Goal: Task Accomplishment & Management: Manage account settings

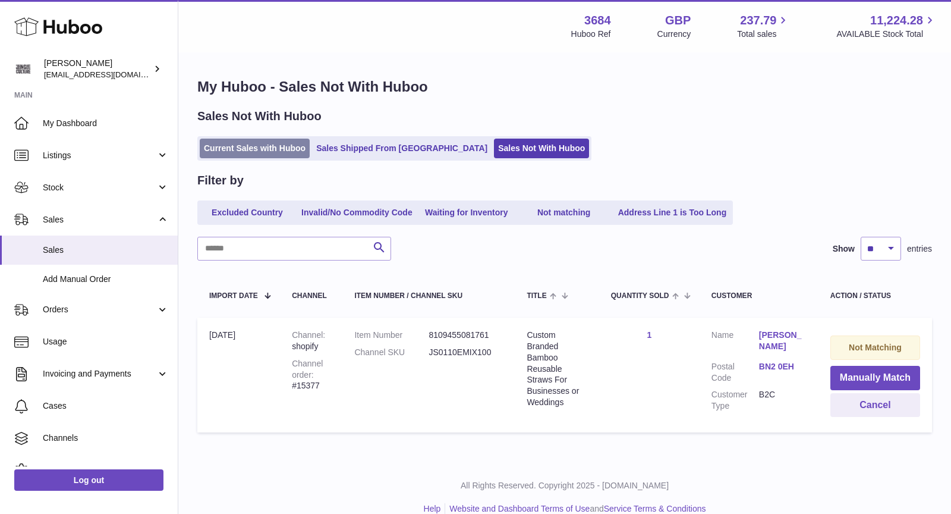
click at [253, 153] on link "Current Sales with Huboo" at bounding box center [255, 149] width 110 height 20
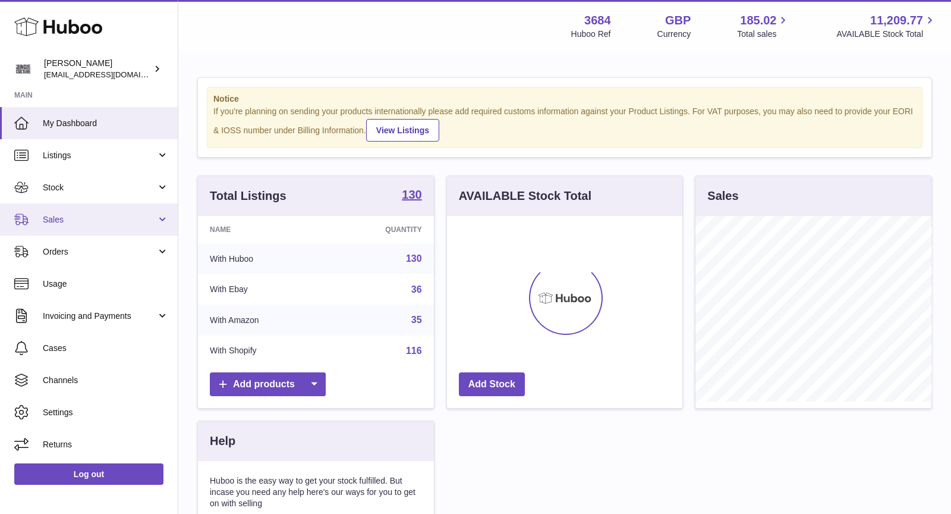
scroll to position [185, 236]
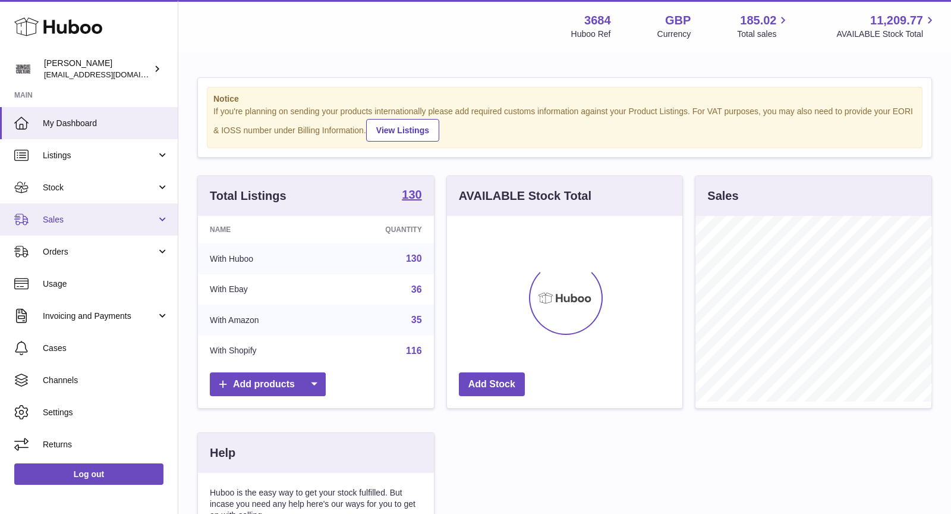
click at [81, 215] on span "Sales" at bounding box center [100, 219] width 114 height 11
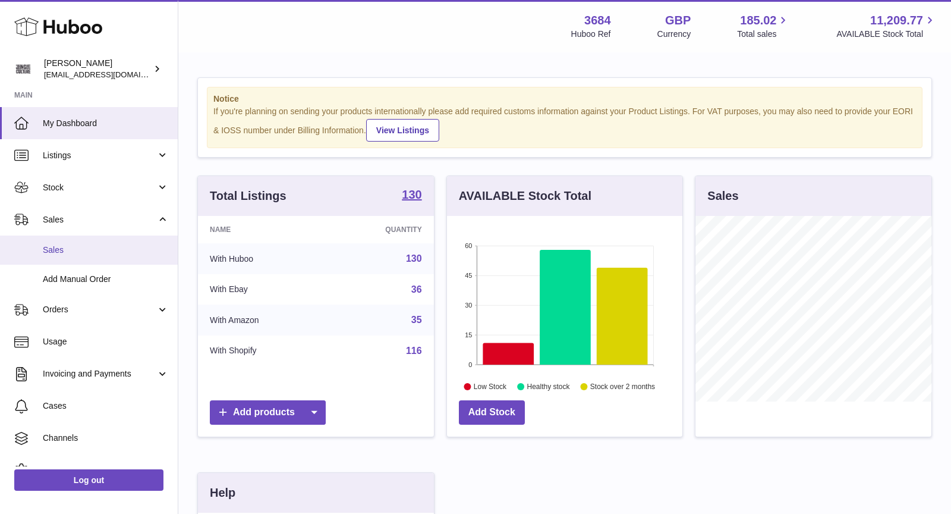
click at [65, 247] on span "Sales" at bounding box center [106, 249] width 126 height 11
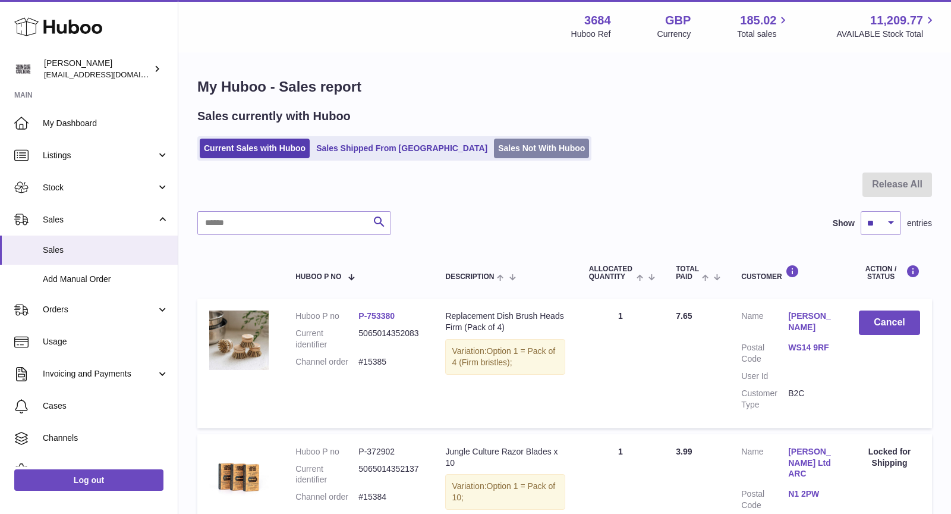
click at [501, 144] on link "Sales Not With Huboo" at bounding box center [541, 149] width 95 height 20
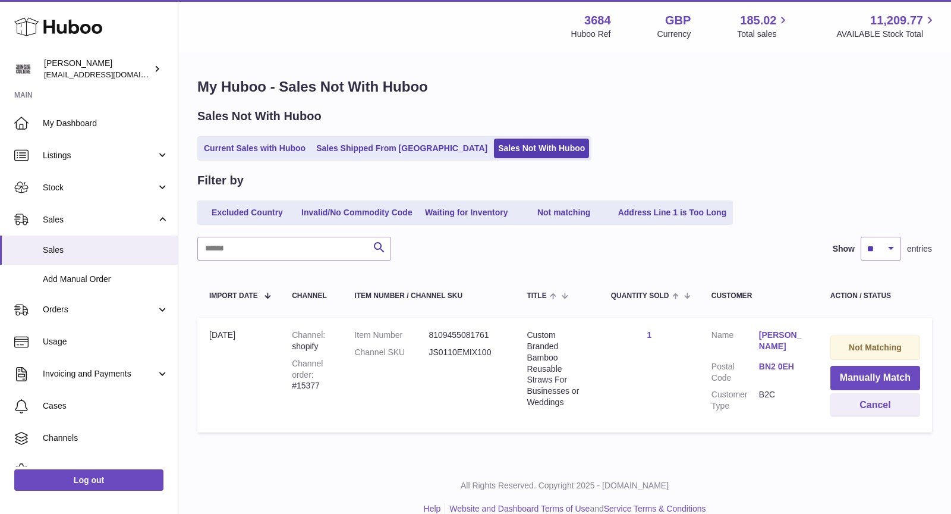
scroll to position [14, 0]
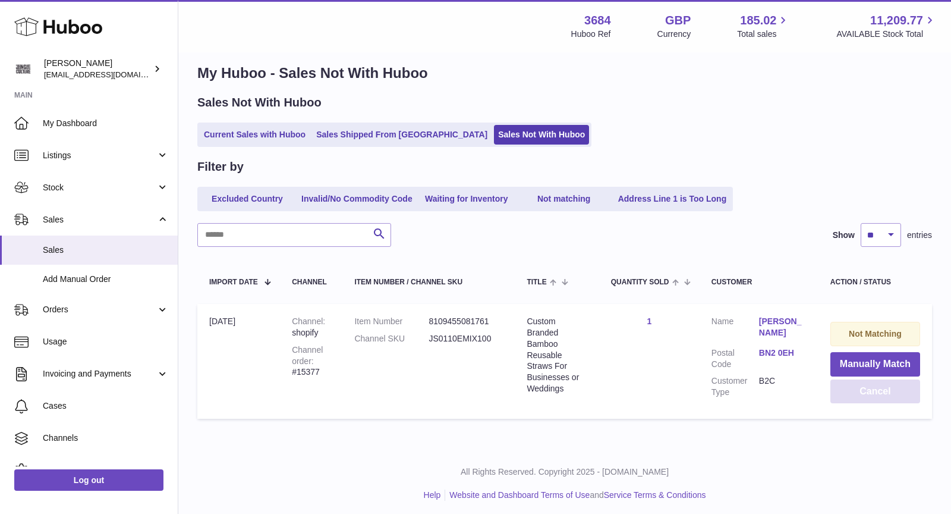
click at [865, 383] on button "Cancel" at bounding box center [876, 391] width 90 height 24
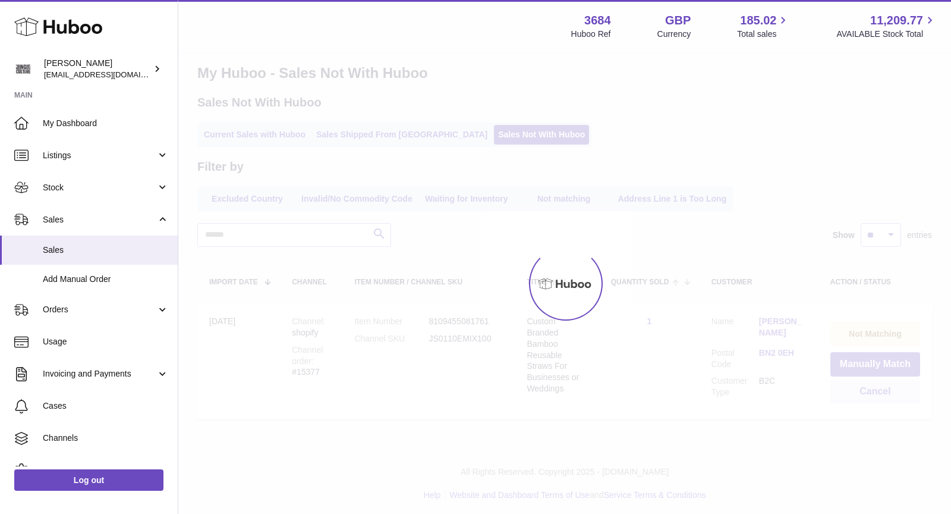
scroll to position [0, 0]
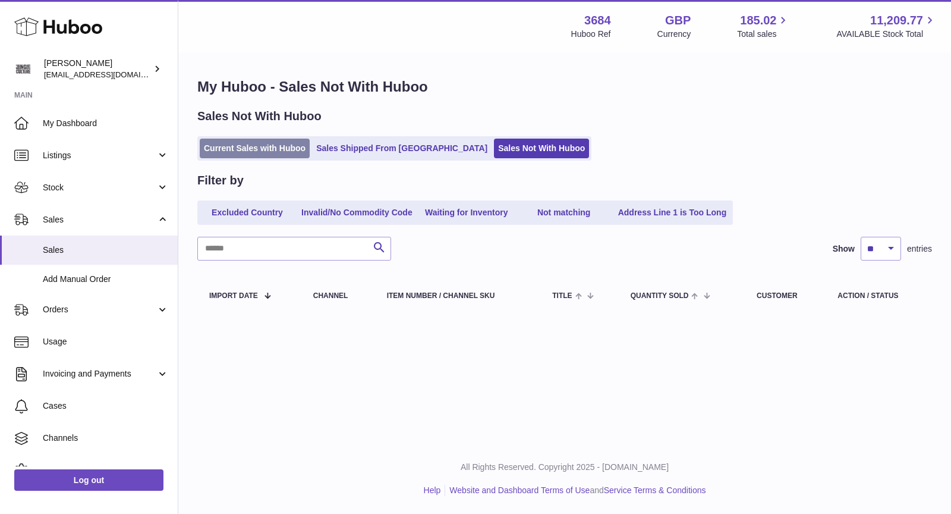
click at [266, 142] on link "Current Sales with Huboo" at bounding box center [255, 149] width 110 height 20
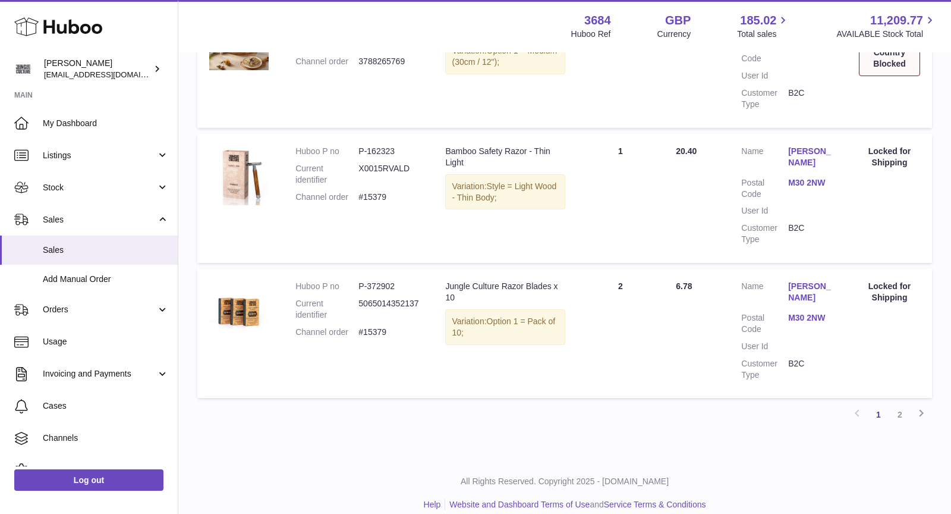
scroll to position [1294, 0]
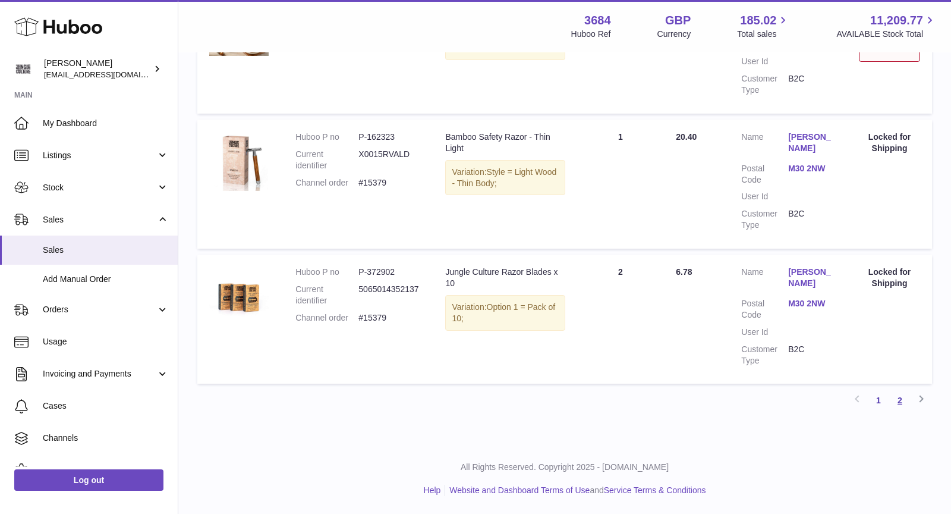
click at [898, 397] on link "2" at bounding box center [900, 399] width 21 height 21
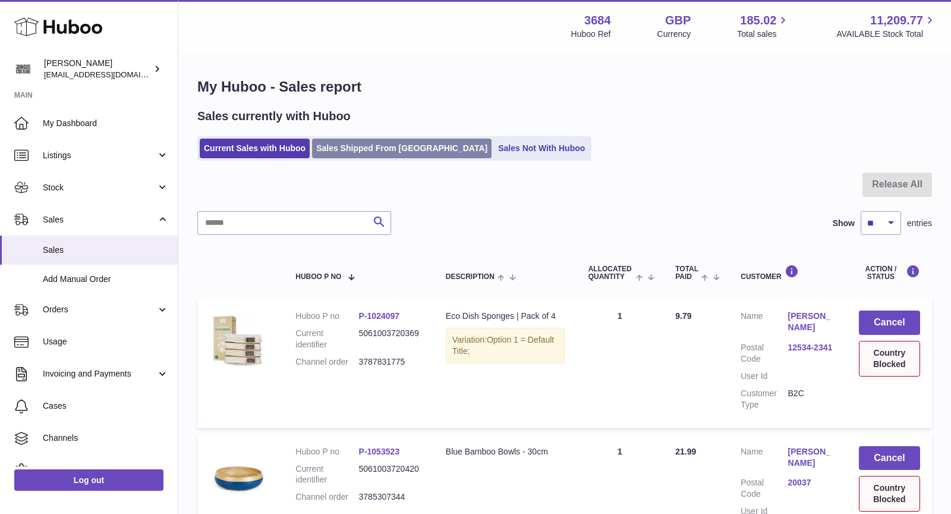
click at [392, 146] on link "Sales Shipped From [GEOGRAPHIC_DATA]" at bounding box center [402, 149] width 180 height 20
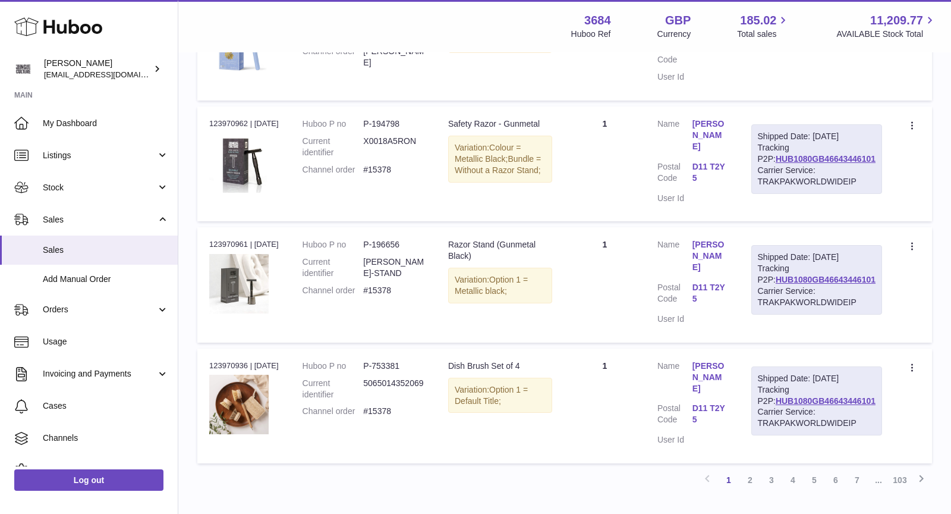
scroll to position [1092, 0]
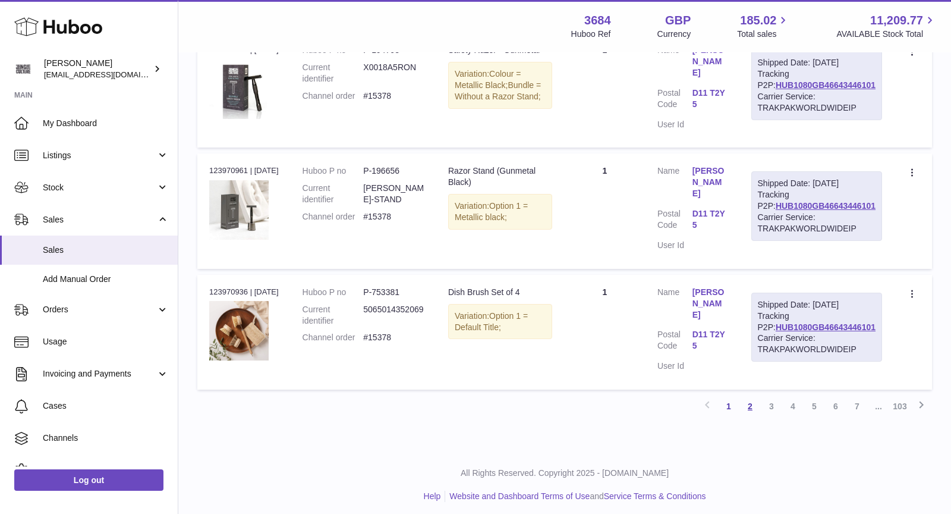
click at [749, 403] on link "2" at bounding box center [750, 405] width 21 height 21
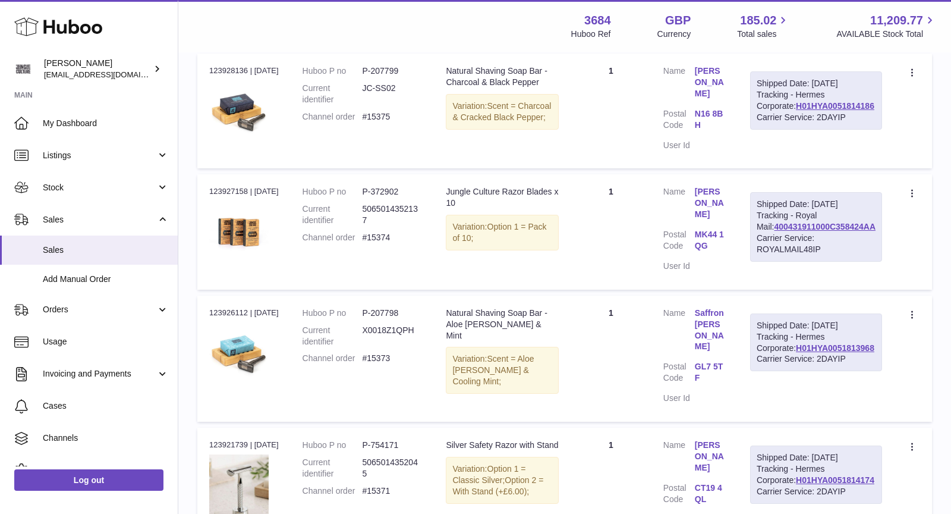
scroll to position [1115, 0]
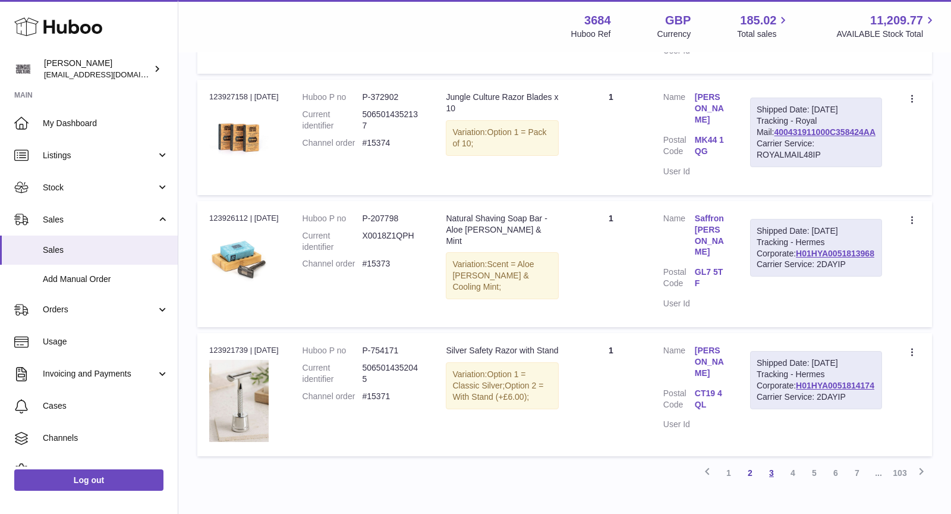
click at [772, 462] on link "3" at bounding box center [771, 472] width 21 height 21
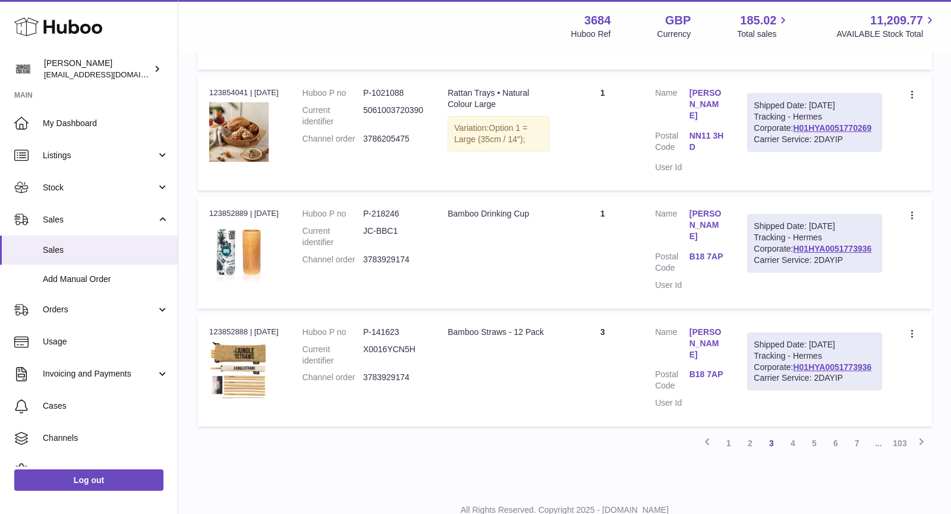
scroll to position [1051, 0]
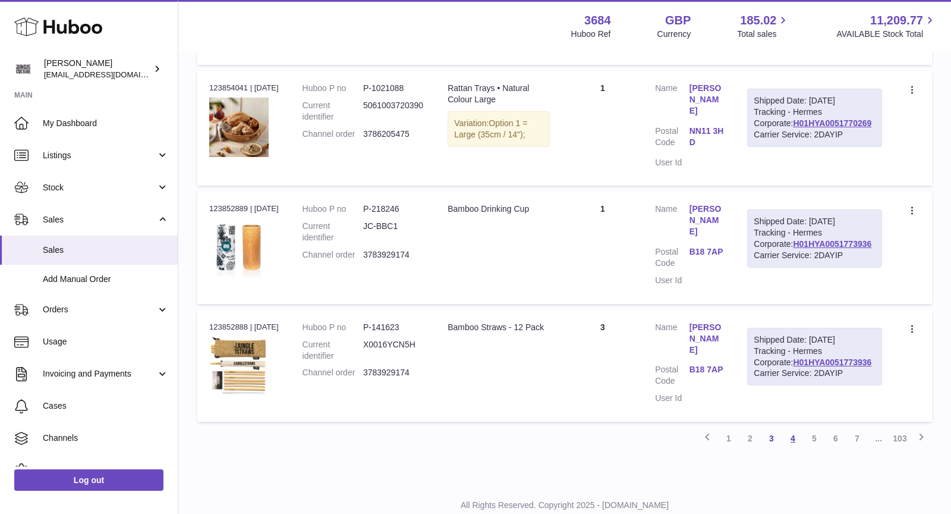
click at [793, 449] on link "4" at bounding box center [792, 438] width 21 height 21
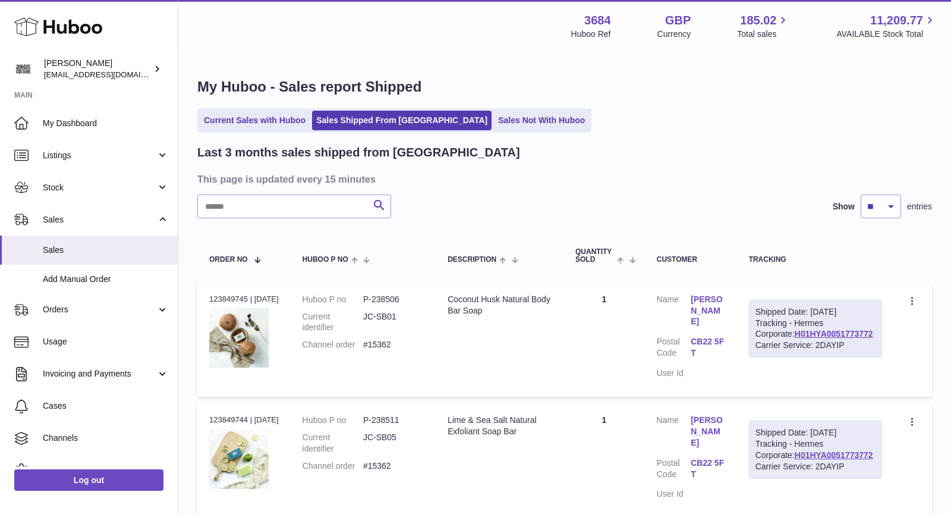
click at [262, 109] on ul "Current Sales with Huboo Sales Shipped From Huboo Sales Not With Huboo" at bounding box center [394, 120] width 394 height 24
click at [256, 124] on link "Current Sales with Huboo" at bounding box center [255, 121] width 110 height 20
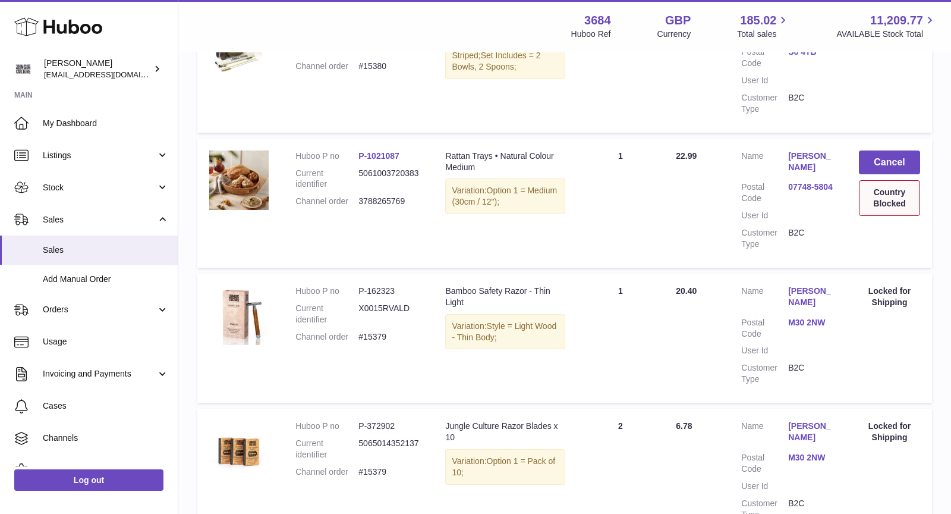
scroll to position [1294, 0]
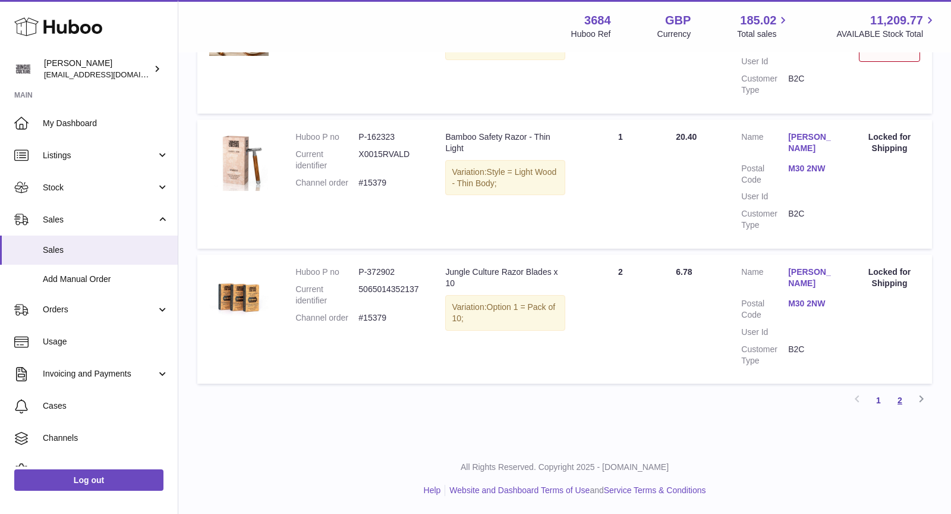
click at [901, 398] on link "2" at bounding box center [900, 399] width 21 height 21
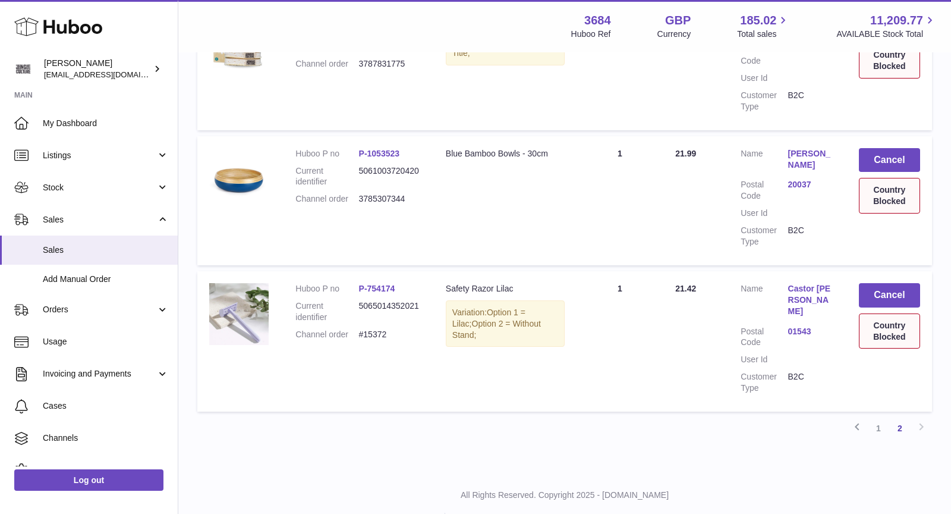
scroll to position [295, 0]
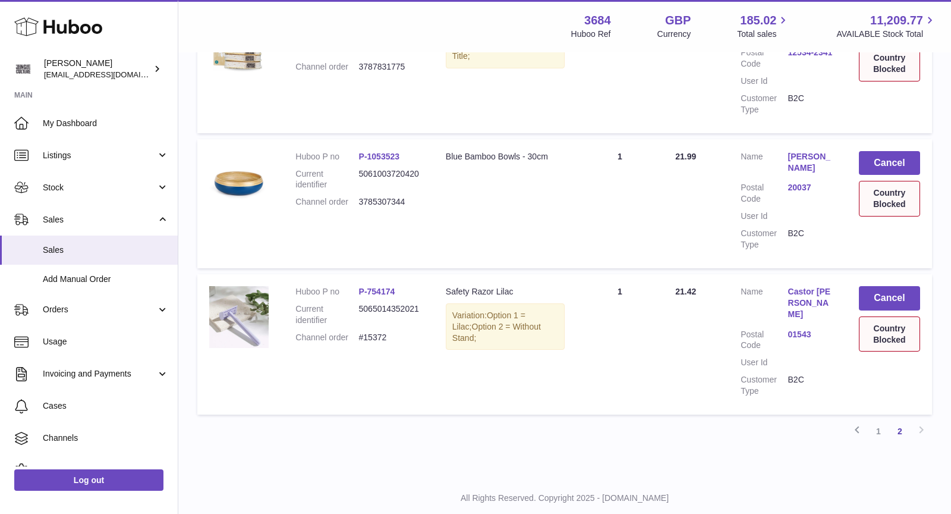
click at [375, 337] on dd "#15372" at bounding box center [390, 337] width 63 height 11
copy dd "15372"
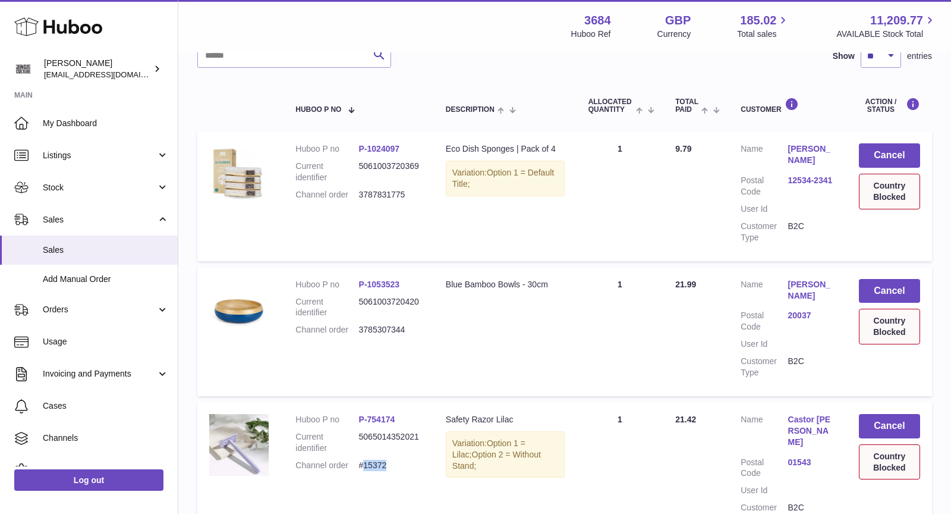
scroll to position [314, 0]
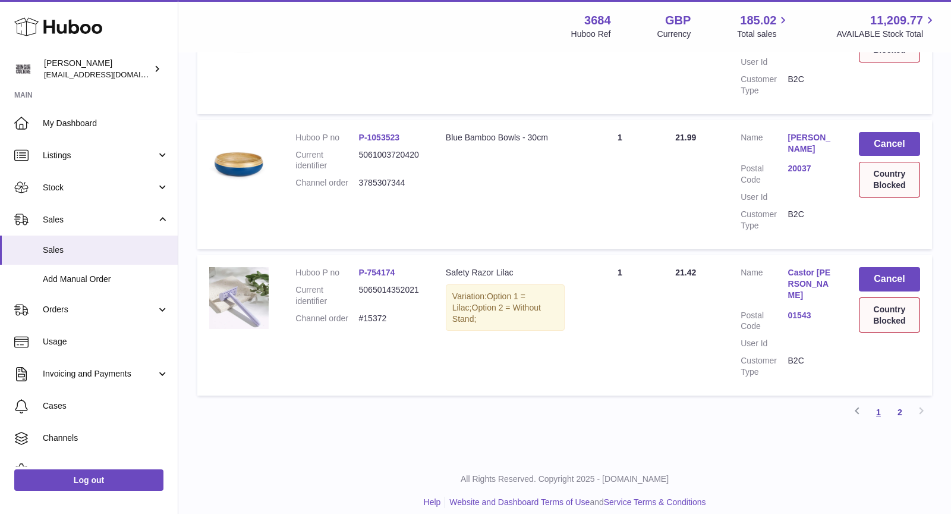
click at [881, 401] on link "1" at bounding box center [878, 411] width 21 height 21
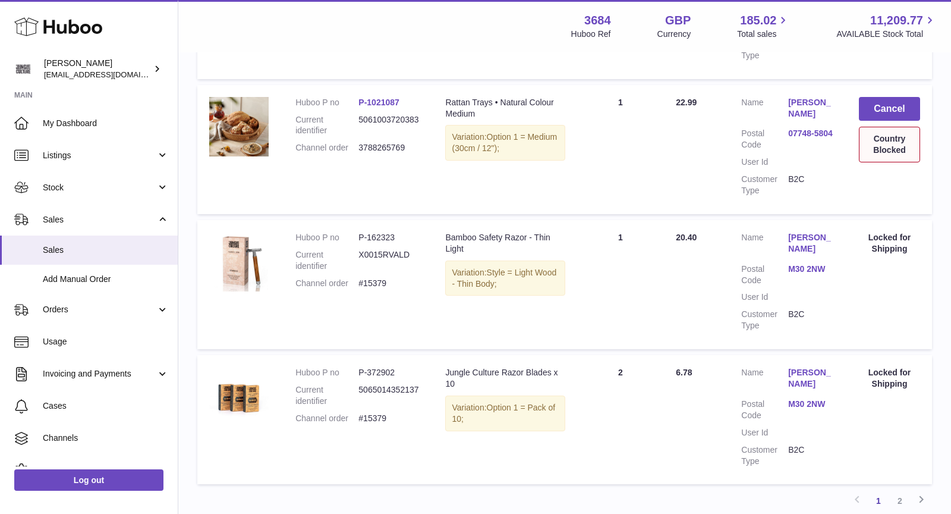
scroll to position [1261, 0]
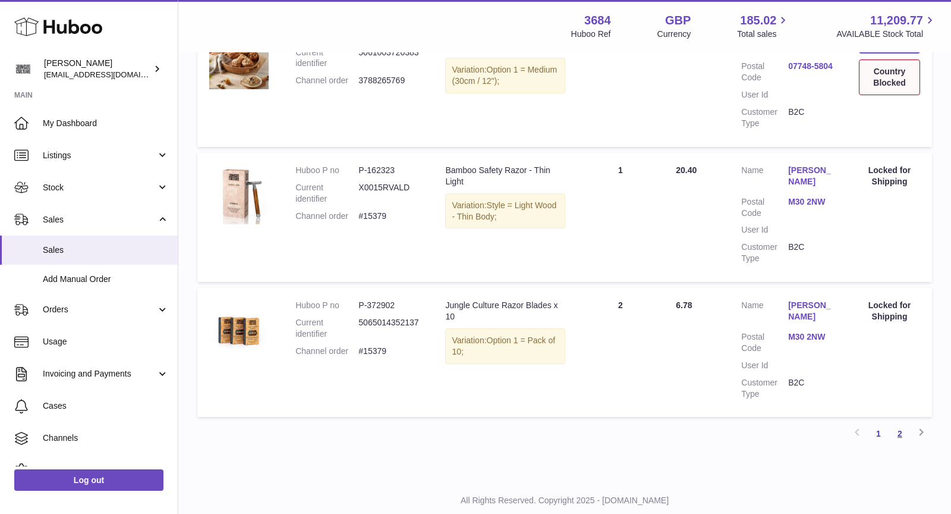
click at [897, 431] on link "2" at bounding box center [900, 433] width 21 height 21
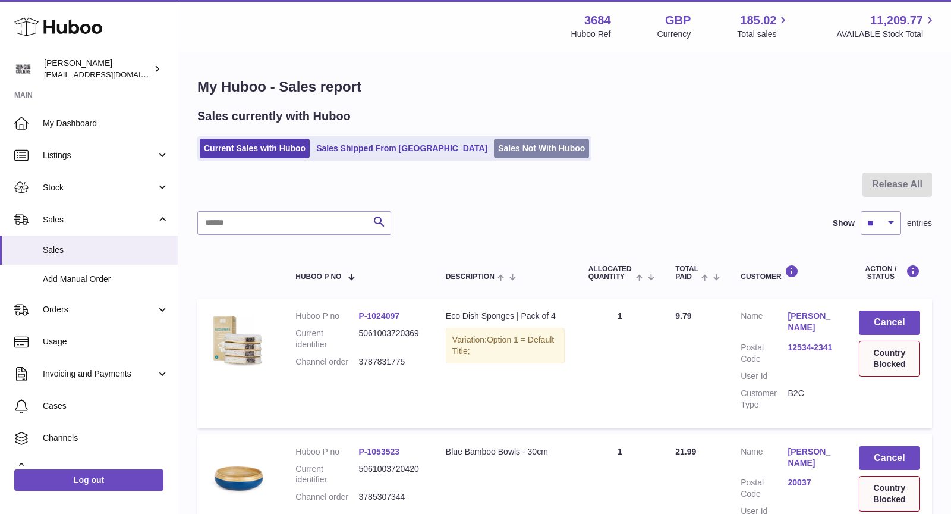
click at [494, 149] on link "Sales Not With Huboo" at bounding box center [541, 149] width 95 height 20
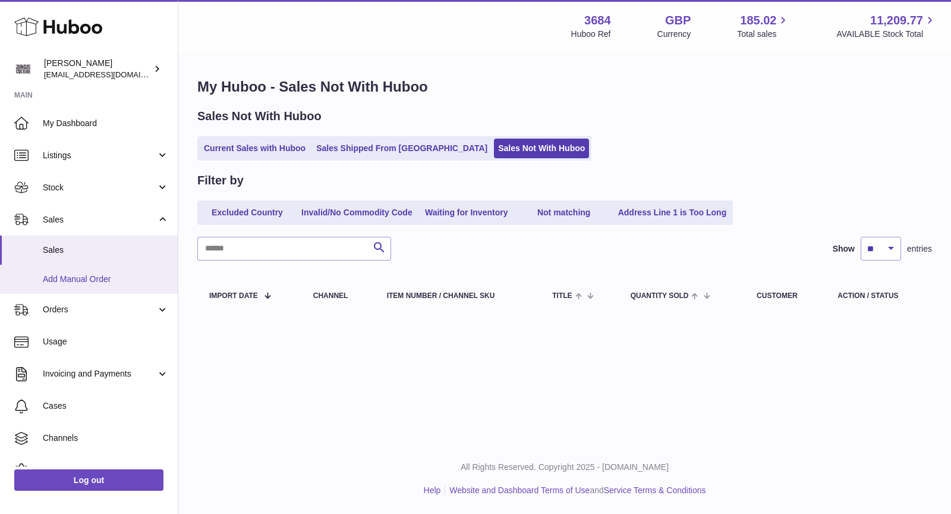
click at [99, 276] on span "Add Manual Order" at bounding box center [106, 279] width 126 height 11
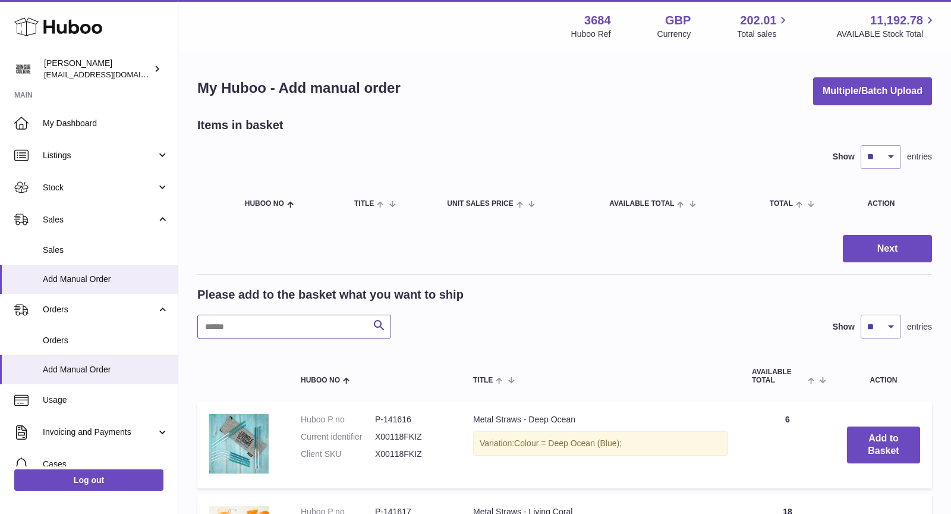
click at [289, 325] on input "text" at bounding box center [294, 327] width 194 height 24
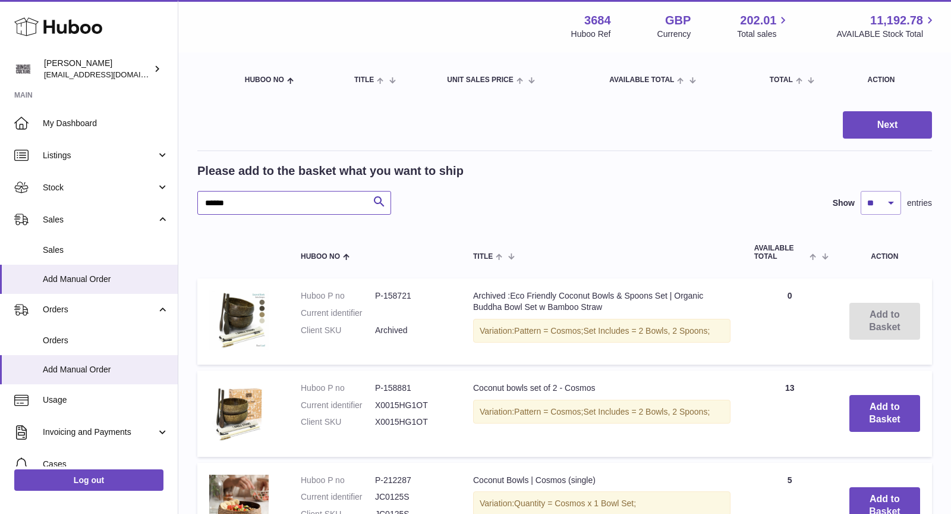
scroll to position [254, 0]
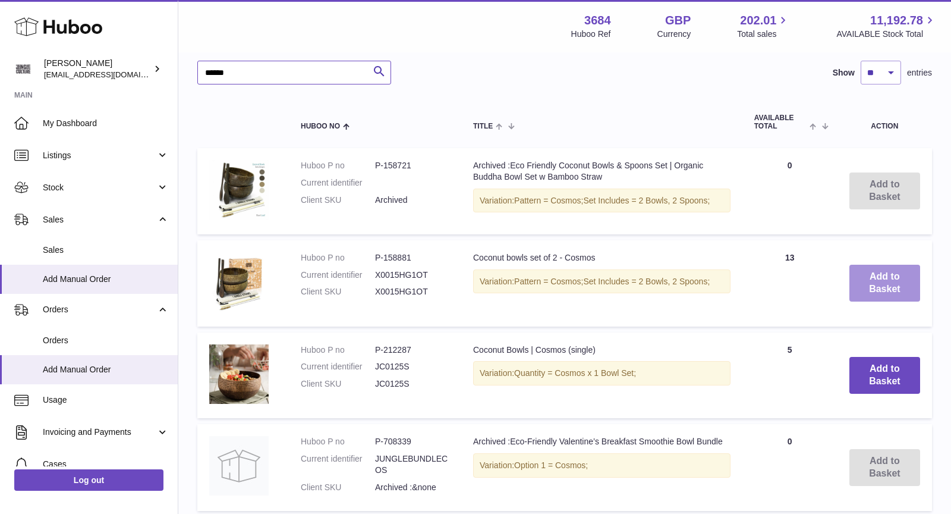
type input "******"
click at [880, 284] on button "Add to Basket" at bounding box center [885, 283] width 71 height 37
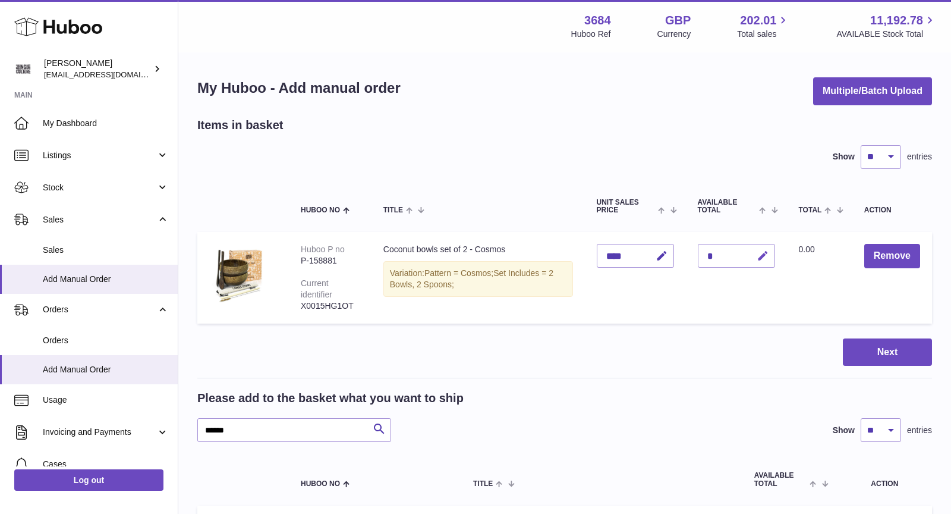
click at [759, 252] on icon "button" at bounding box center [763, 256] width 12 height 12
type input "*"
click at [765, 260] on icon "submit" at bounding box center [763, 255] width 11 height 11
click at [880, 348] on button "Next" at bounding box center [887, 352] width 89 height 28
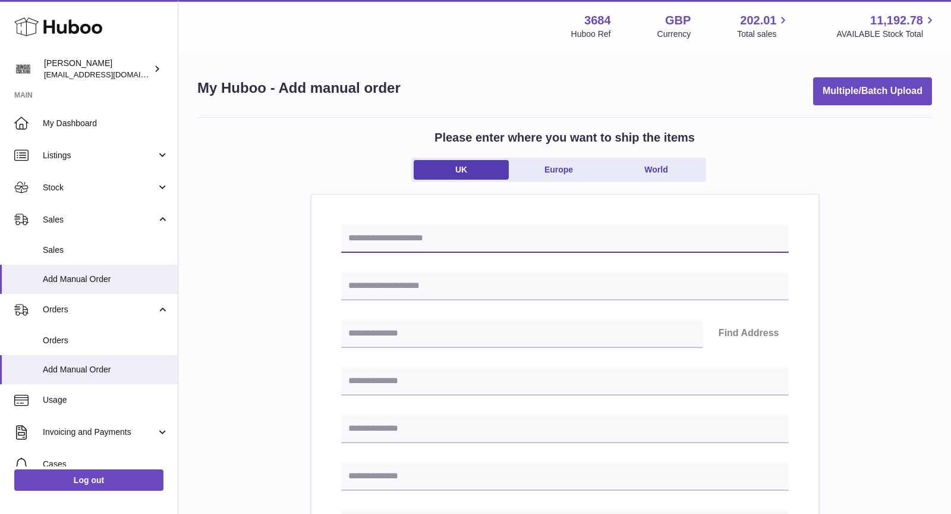
click at [510, 238] on input "text" at bounding box center [565, 238] width 448 height 29
type input "**********"
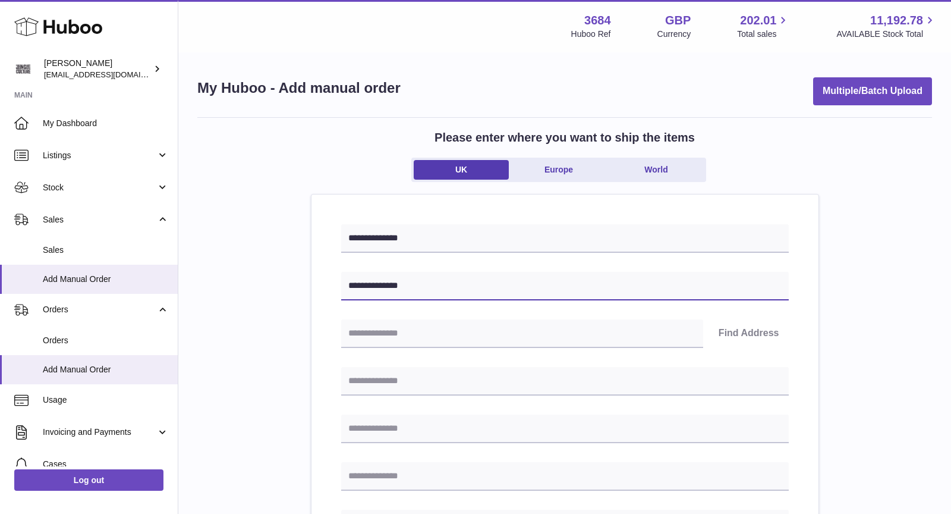
type input "**********"
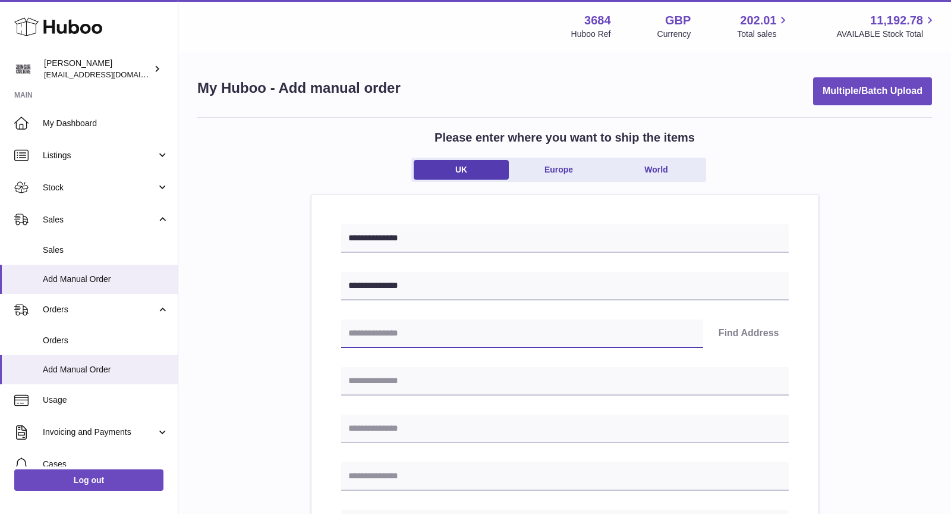
paste input "********"
type input "********"
click at [769, 331] on button "Find Address" at bounding box center [749, 333] width 80 height 29
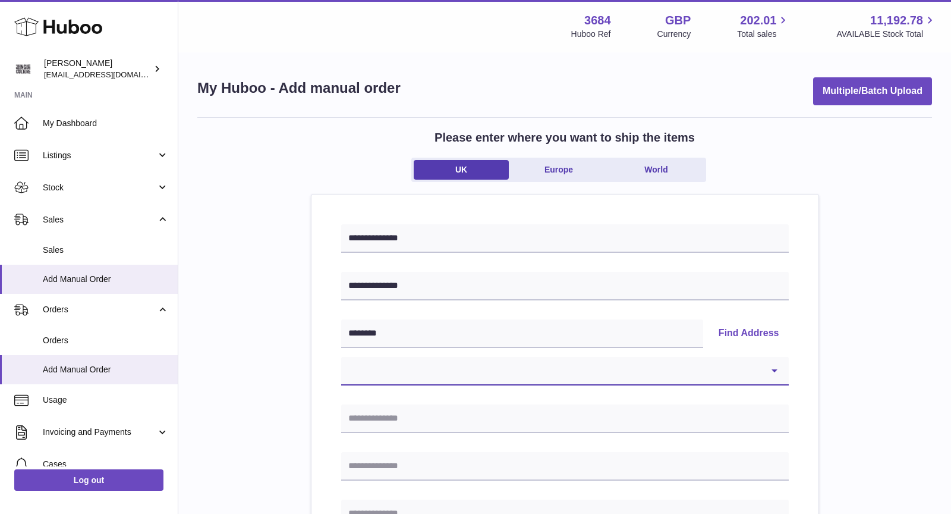
click at [423, 372] on select "**********" at bounding box center [565, 371] width 448 height 29
select select "*"
click at [341, 357] on select "**********" at bounding box center [565, 371] width 448 height 29
type input "**********"
type input "********"
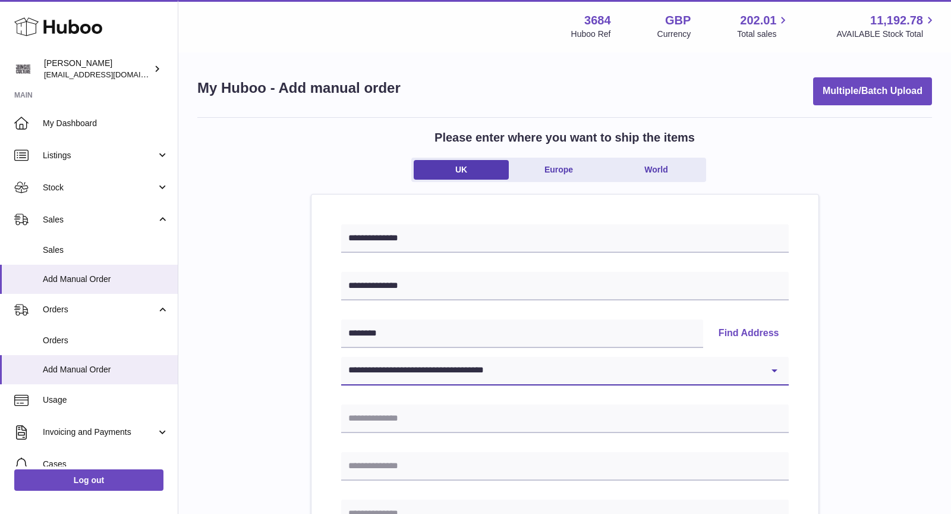
type input "********"
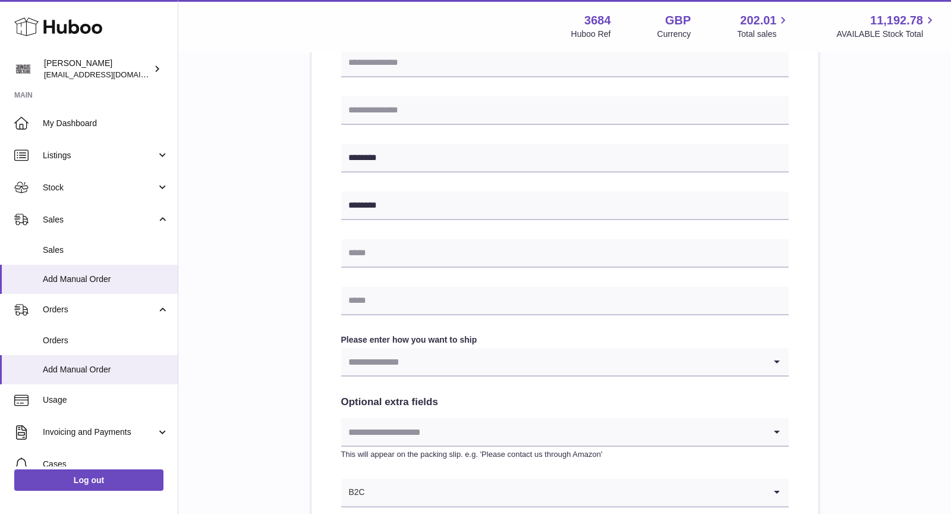
scroll to position [408, 0]
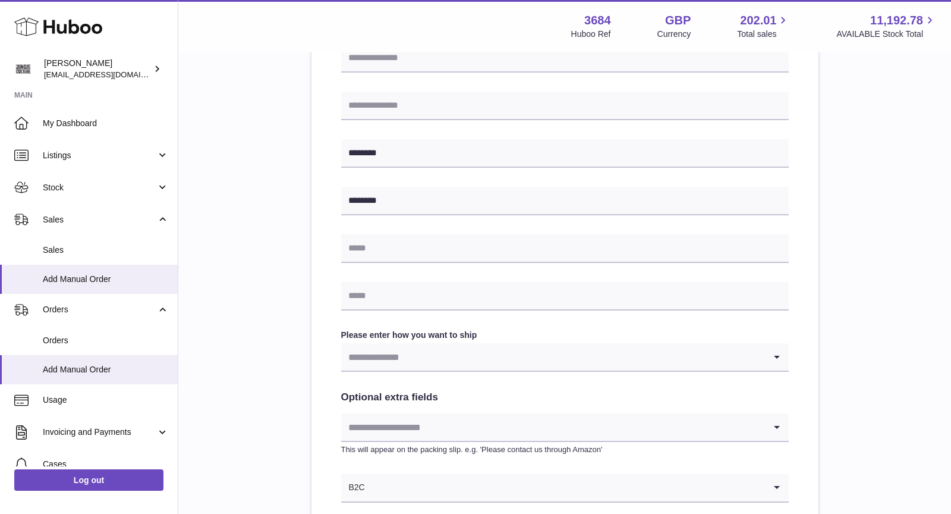
click at [435, 355] on input "Search for option" at bounding box center [553, 356] width 424 height 27
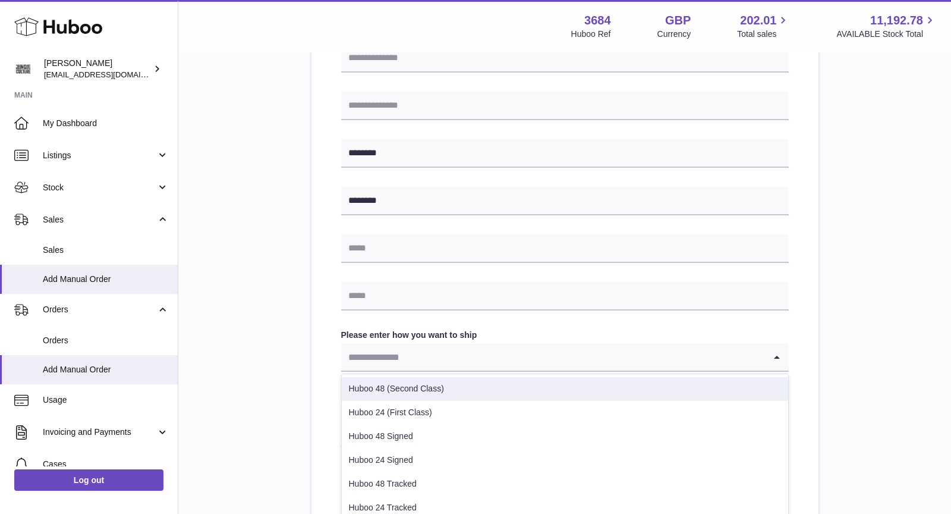
click at [421, 388] on li "Huboo 48 (Second Class)" at bounding box center [565, 389] width 447 height 24
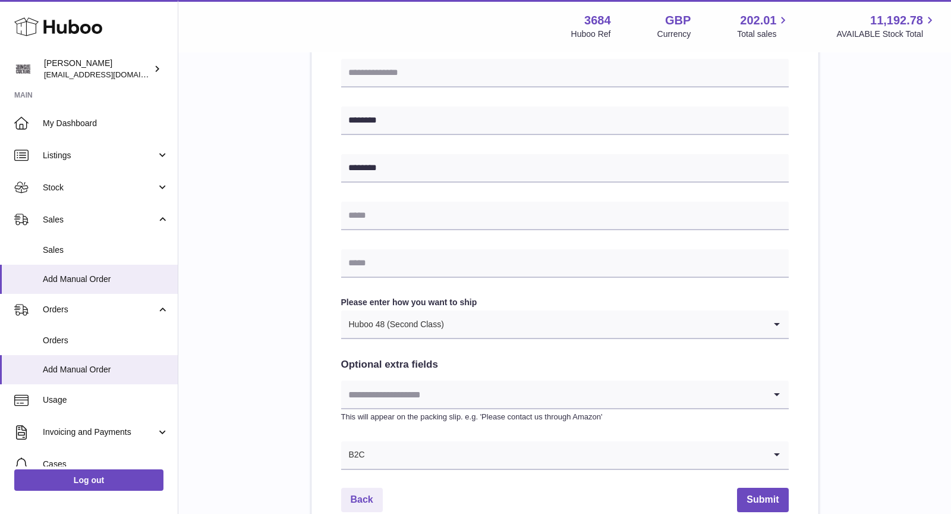
scroll to position [479, 0]
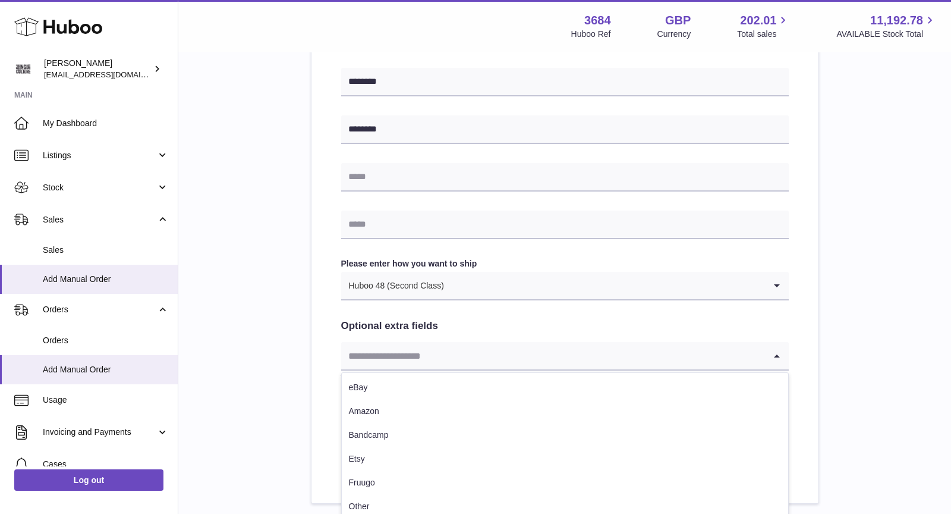
click at [513, 353] on input "Search for option" at bounding box center [553, 355] width 424 height 27
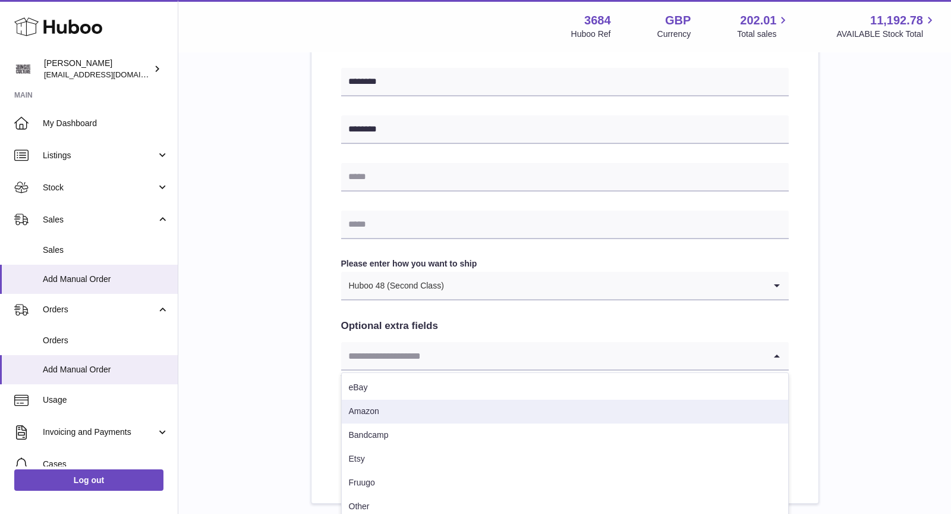
click at [446, 408] on li "Amazon" at bounding box center [565, 412] width 447 height 24
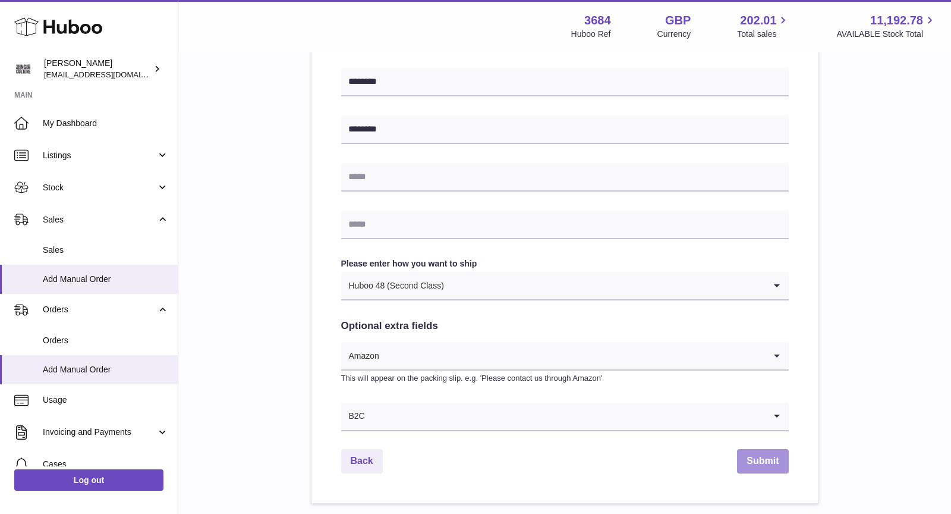
click at [767, 454] on button "Submit" at bounding box center [762, 461] width 51 height 24
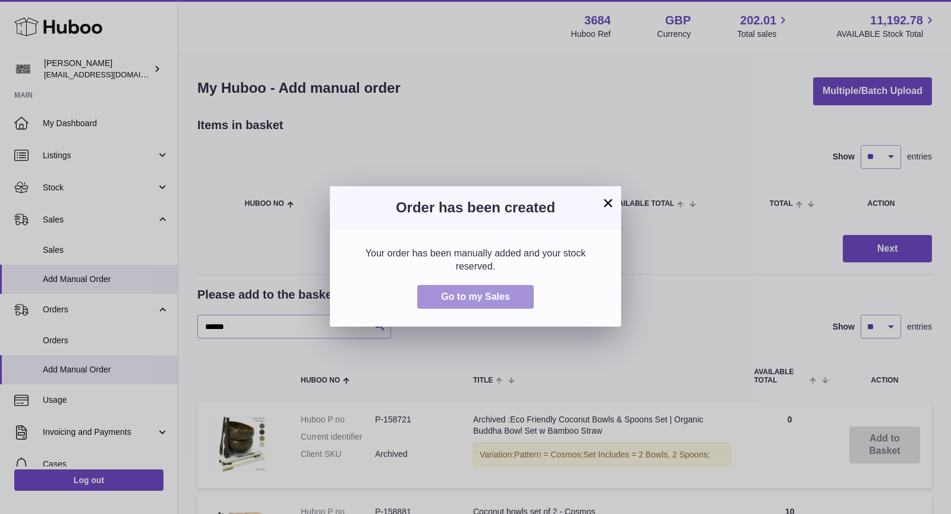
click at [486, 295] on span "Go to my Sales" at bounding box center [475, 296] width 69 height 10
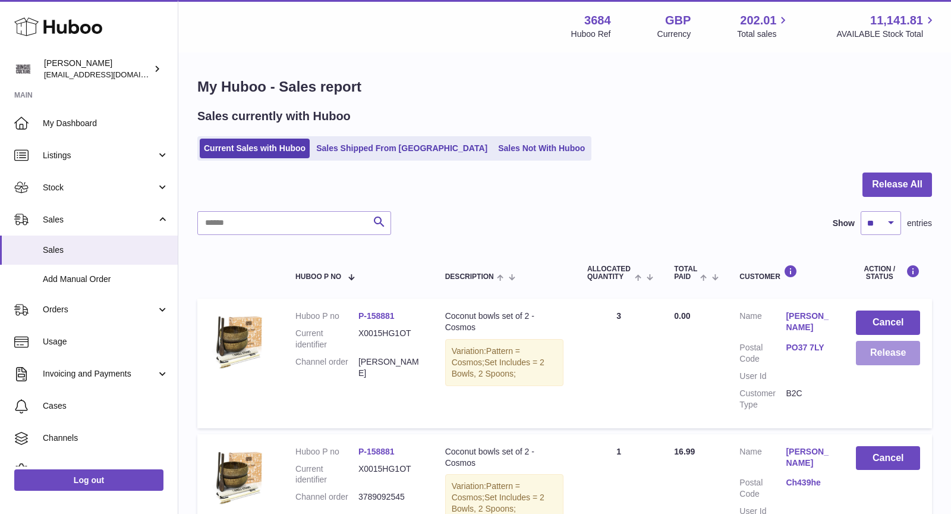
click at [883, 353] on button "Release" at bounding box center [888, 353] width 64 height 24
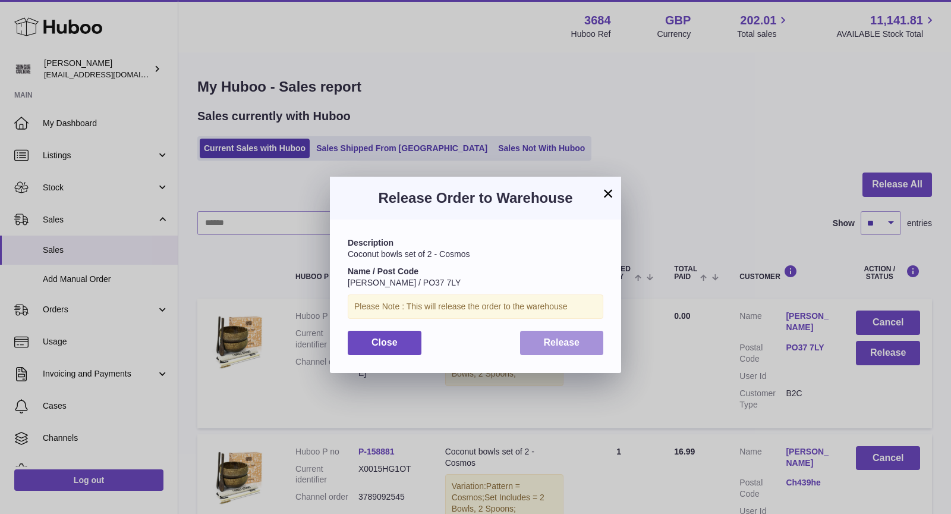
click at [570, 342] on span "Release" at bounding box center [562, 342] width 36 height 10
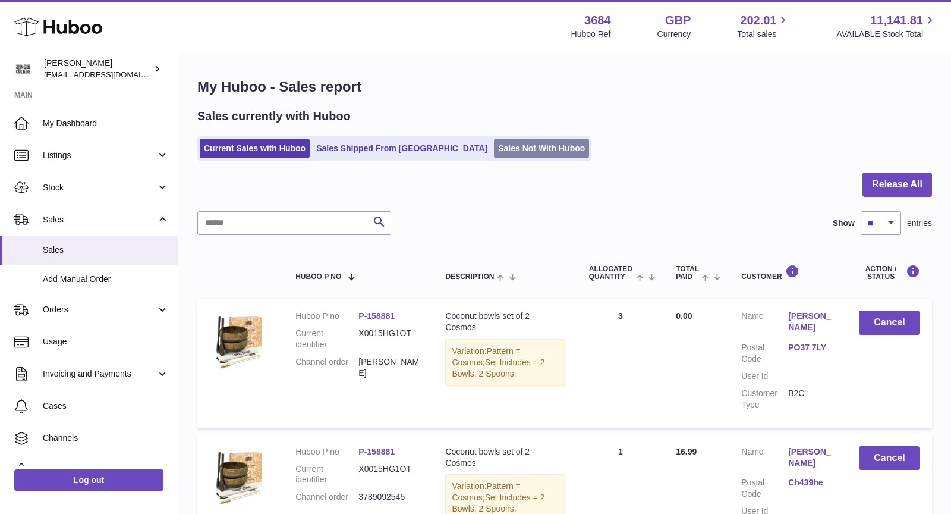
click at [494, 142] on link "Sales Not With Huboo" at bounding box center [541, 149] width 95 height 20
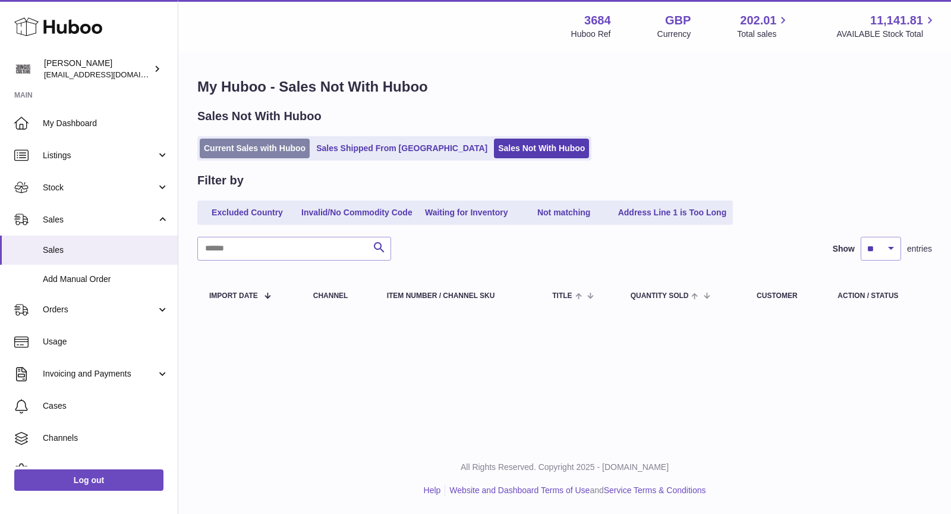
click at [262, 154] on link "Current Sales with Huboo" at bounding box center [255, 149] width 110 height 20
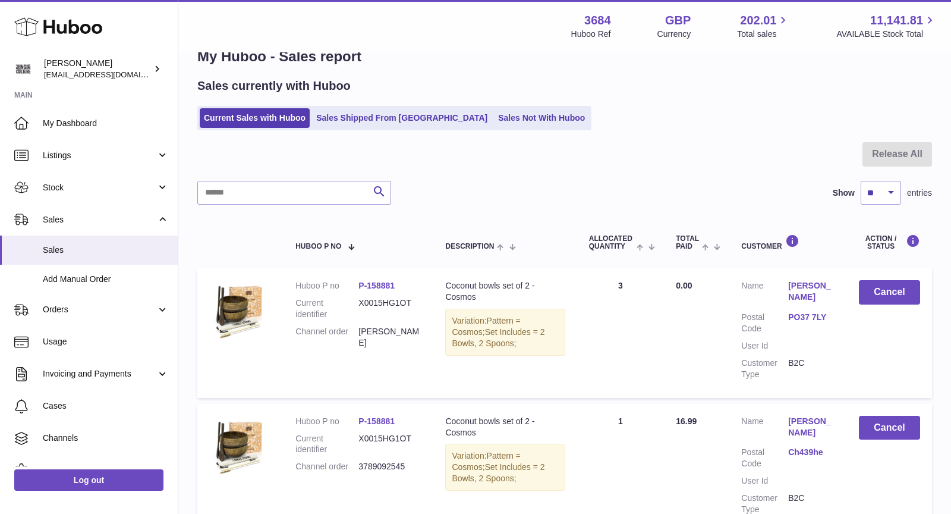
scroll to position [15, 0]
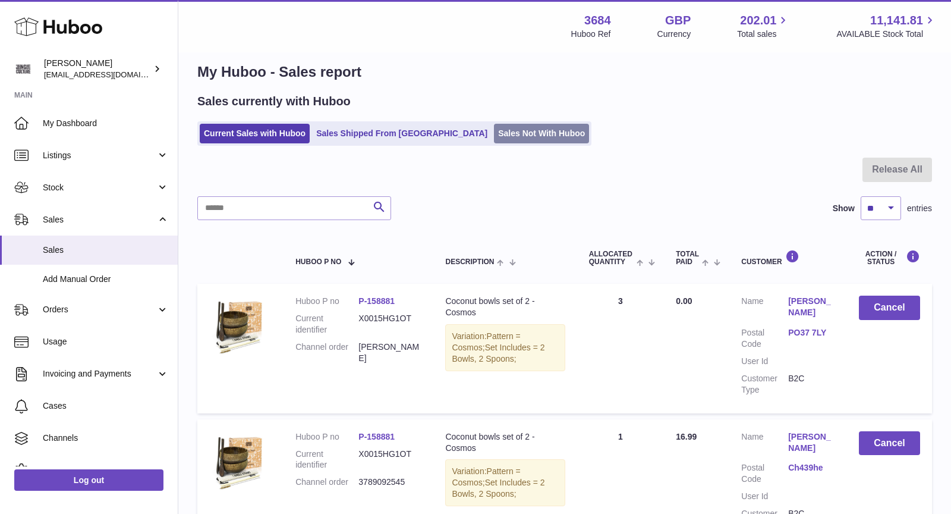
click at [507, 131] on link "Sales Not With Huboo" at bounding box center [541, 134] width 95 height 20
